Goal: Navigation & Orientation: Find specific page/section

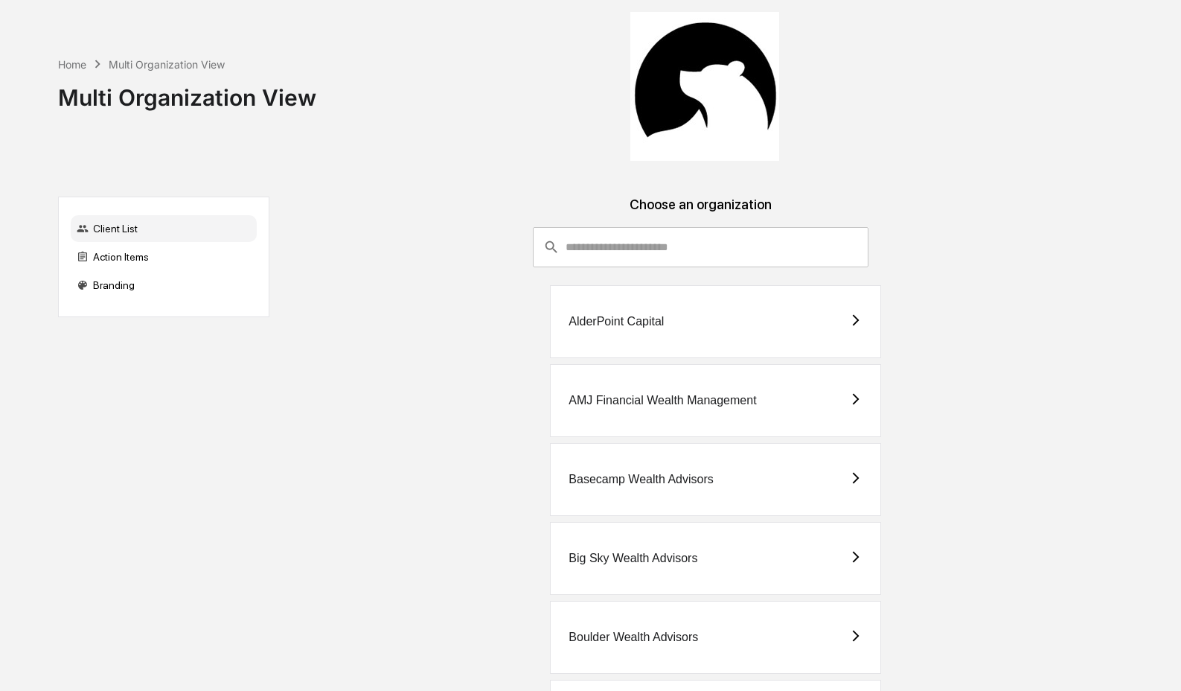
scroll to position [726, 0]
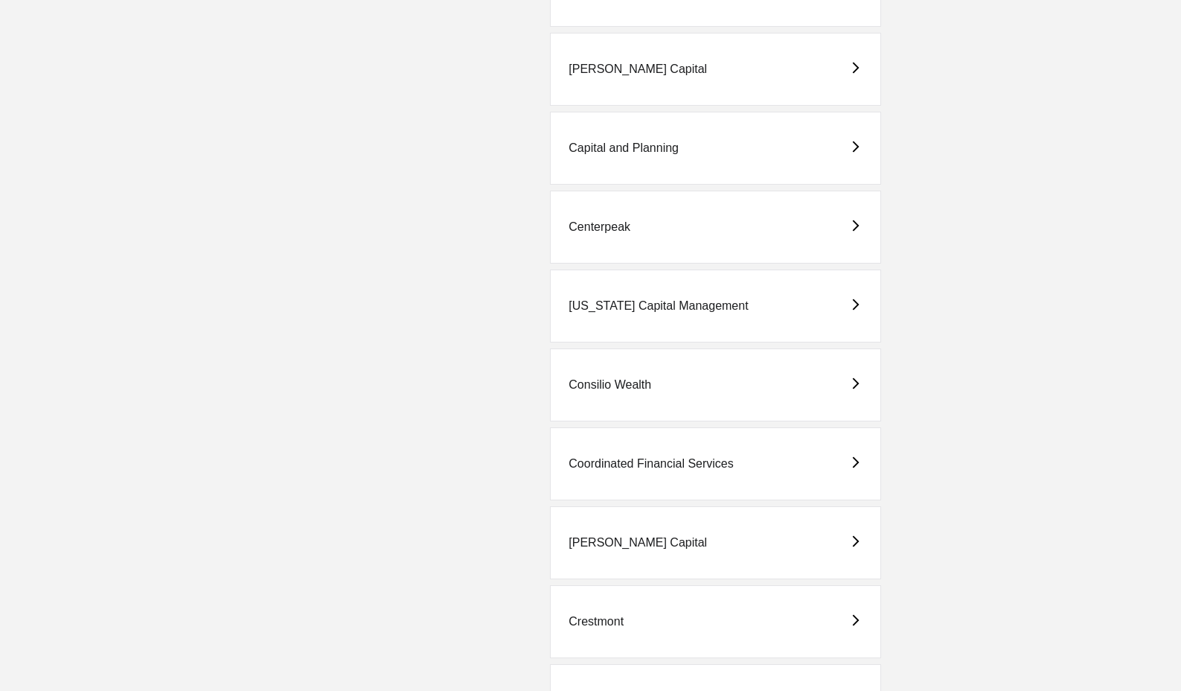
click at [687, 233] on div "Centerpeak" at bounding box center [715, 227] width 331 height 73
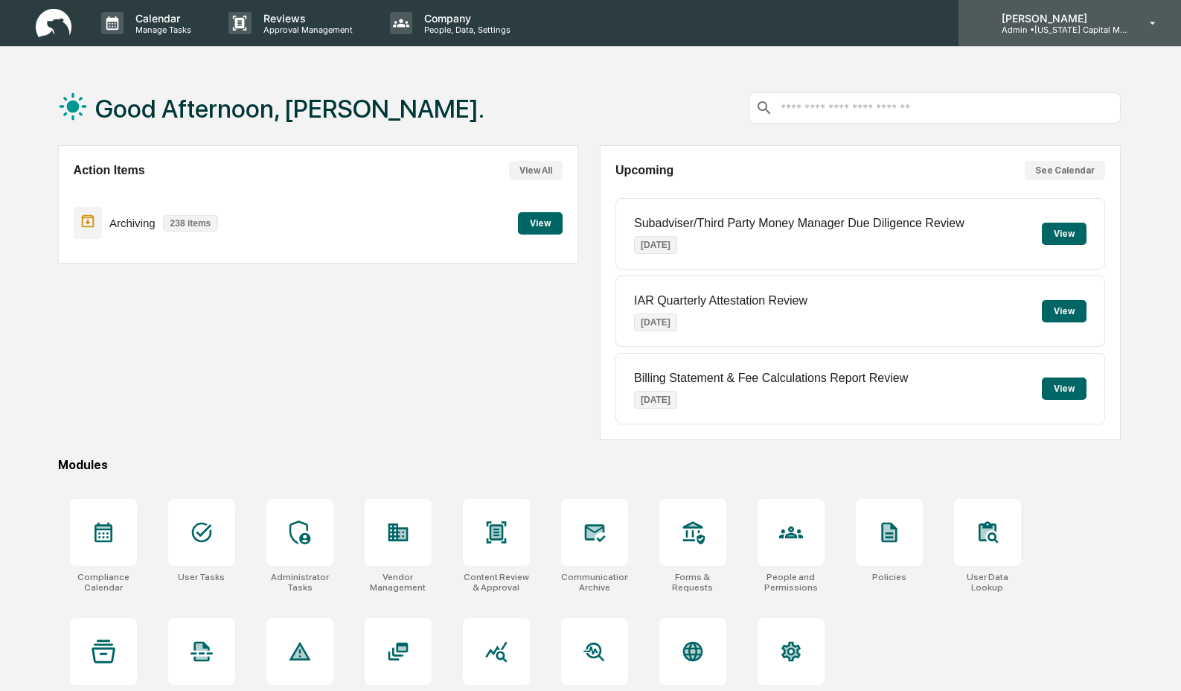
click at [1070, 27] on p "Admin • Colorado Capital Management" at bounding box center [1059, 30] width 138 height 10
click at [1078, 21] on p "[PERSON_NAME]" at bounding box center [1059, 18] width 138 height 13
